Goal: Information Seeking & Learning: Learn about a topic

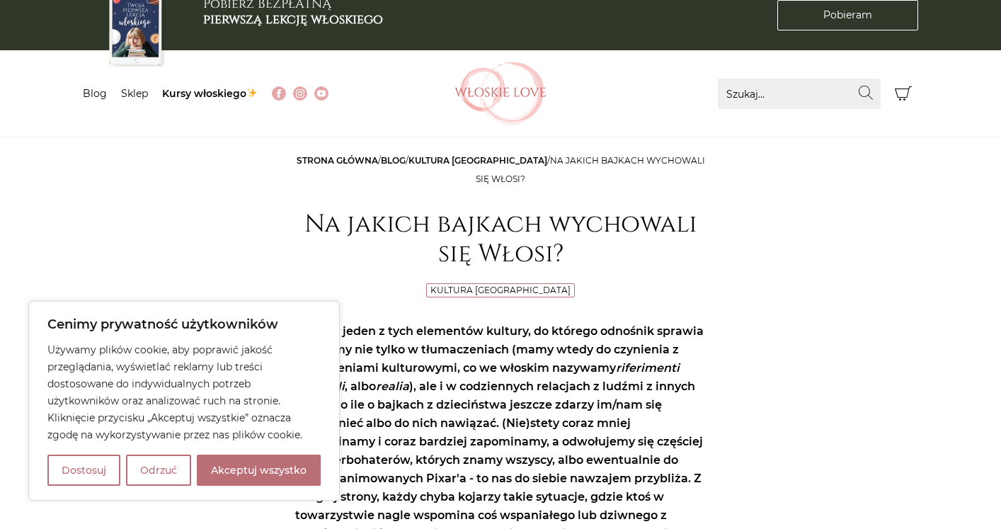
scroll to position [29, 0]
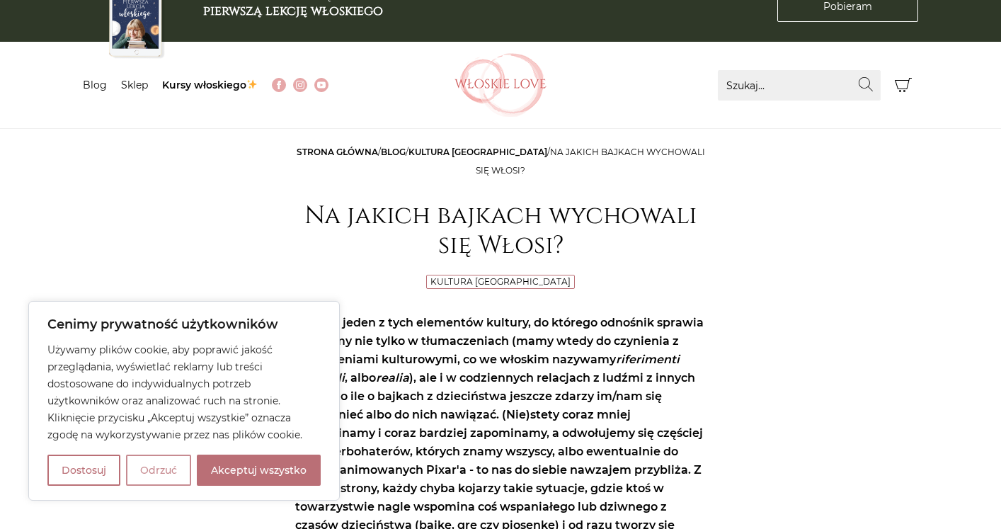
click at [161, 481] on button "Odrzuć" at bounding box center [158, 470] width 65 height 31
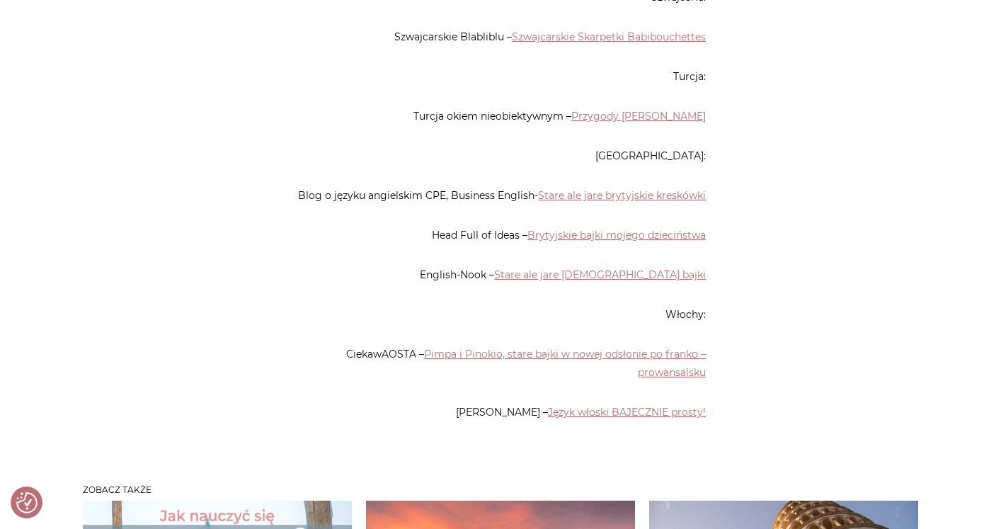
scroll to position [6851, 0]
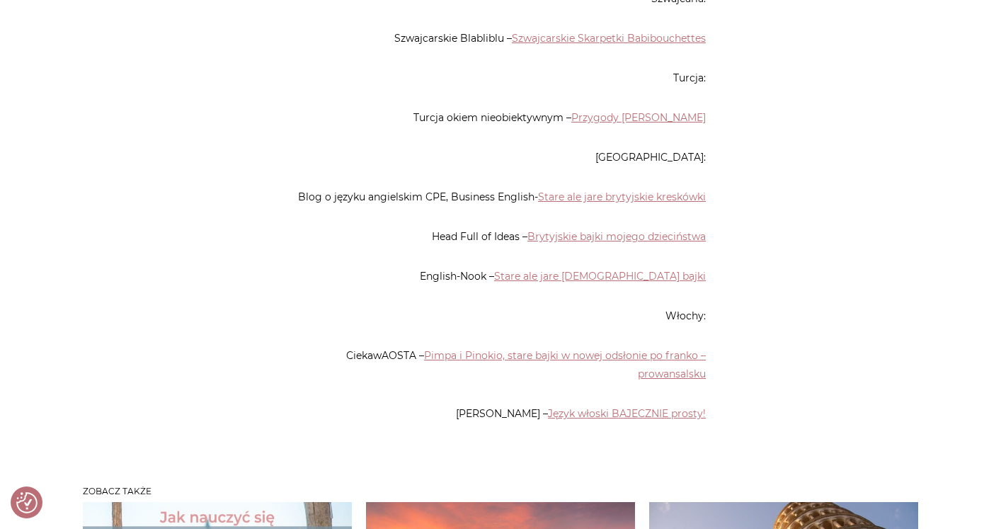
click at [627, 407] on link "Język włoski BAJECZNIE prosty!" at bounding box center [627, 413] width 158 height 13
